Goal: Use online tool/utility: Utilize a website feature to perform a specific function

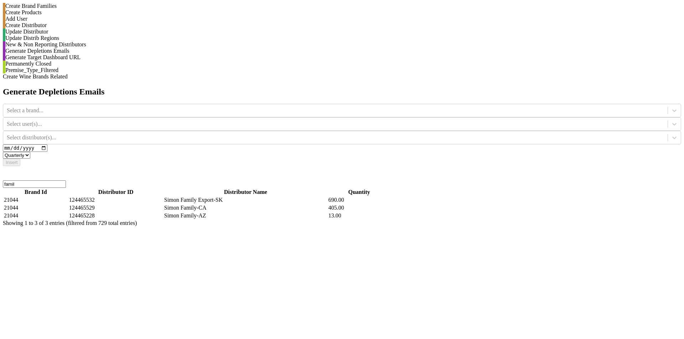
select select "quarterly"
drag, startPoint x: 329, startPoint y: 24, endPoint x: 457, endPoint y: 24, distance: 127.2
click at [457, 87] on h2 "Generate Depletions Emails" at bounding box center [342, 92] width 679 height 10
click at [424, 93] on div "Generate Depletions Emails Select a brand... Select user(s)... Select distribut…" at bounding box center [342, 156] width 679 height 139
click at [66, 180] on input "famil" at bounding box center [34, 183] width 63 height 7
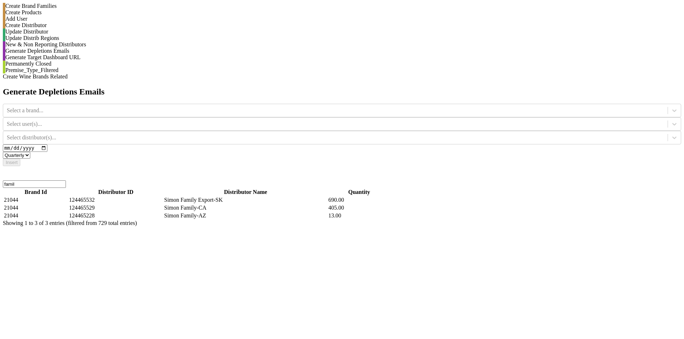
click at [66, 180] on input "famil" at bounding box center [34, 183] width 63 height 7
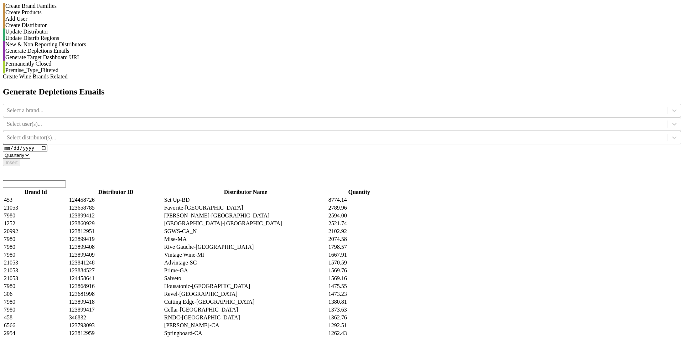
click at [108, 48] on div "New & Non Reporting Distributors" at bounding box center [342, 44] width 679 height 6
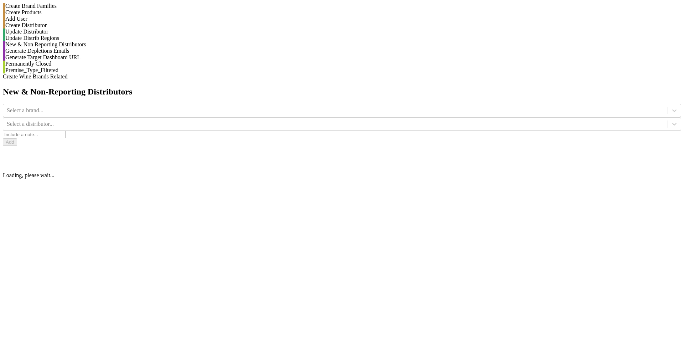
click at [104, 54] on div "Generate Depletions Emails" at bounding box center [342, 51] width 679 height 6
click at [30, 152] on select "Monthly Quarterly" at bounding box center [16, 155] width 27 height 7
